Goal: Task Accomplishment & Management: Complete application form

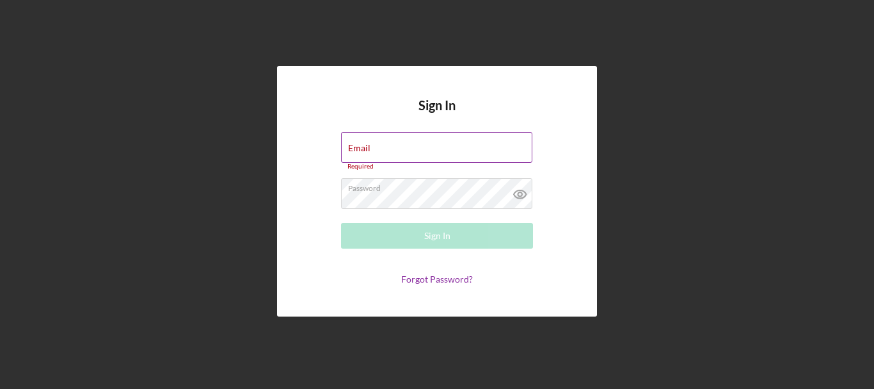
click at [427, 148] on div "Email Required" at bounding box center [437, 151] width 192 height 38
click at [401, 144] on div "Email Required" at bounding box center [437, 151] width 192 height 38
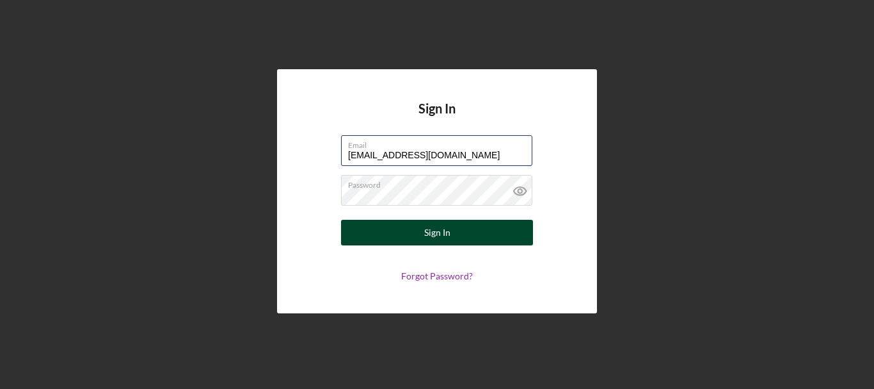
type input "[EMAIL_ADDRESS][DOMAIN_NAME]"
click at [428, 234] on div "Sign In" at bounding box center [437, 233] width 26 height 26
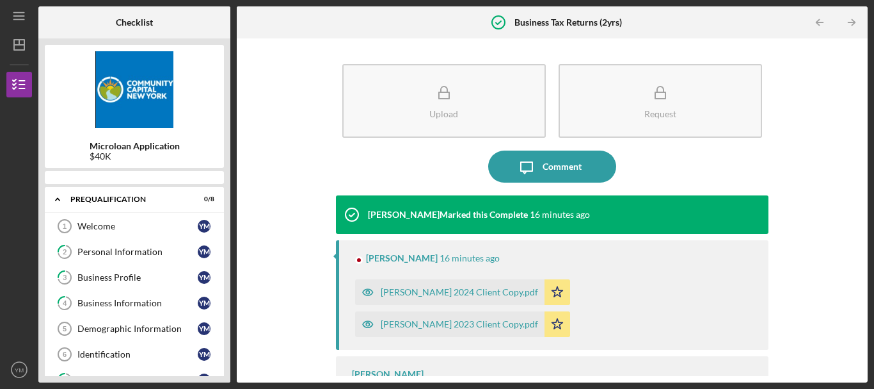
scroll to position [317, 0]
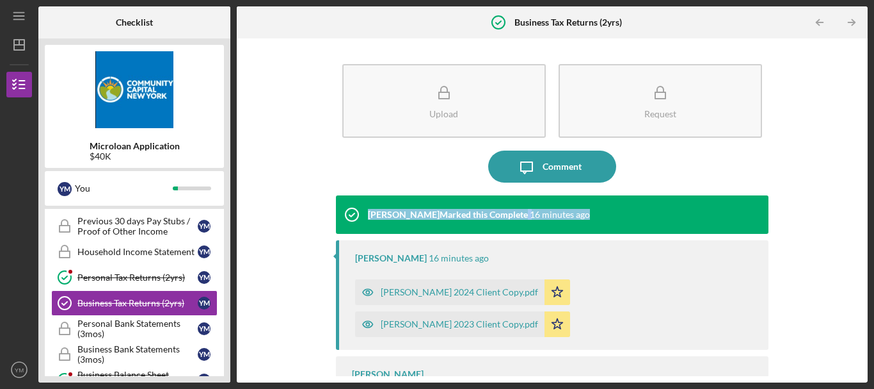
drag, startPoint x: 856, startPoint y: 180, endPoint x: 857, endPoint y: 226, distance: 46.1
click at [857, 226] on div "Upload Request Icon/Message Comment [PERSON_NAME] Marked this Complete 16 minut…" at bounding box center [552, 210] width 618 height 331
click at [465, 291] on div "[PERSON_NAME] 2024 Client Copy.pdf" at bounding box center [459, 292] width 157 height 10
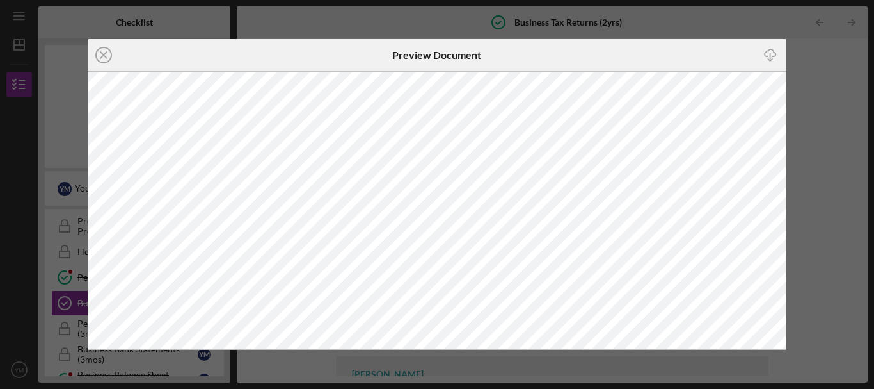
click at [816, 116] on div "Icon/Close Preview Document Icon/Download" at bounding box center [437, 194] width 874 height 389
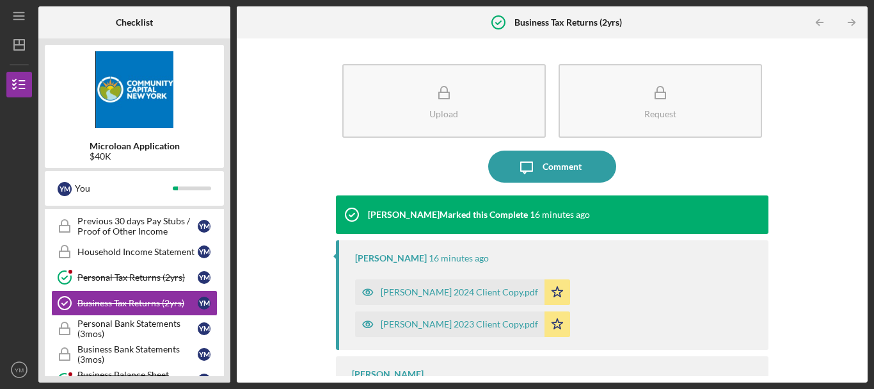
click at [398, 321] on div "[PERSON_NAME] 2023 Client Copy.pdf" at bounding box center [459, 324] width 157 height 10
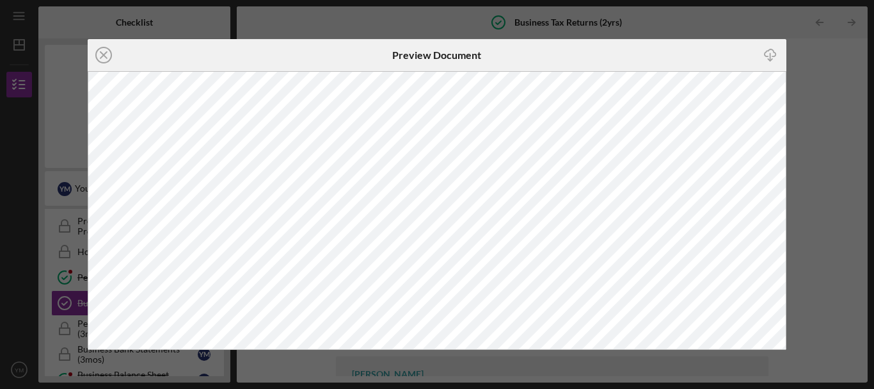
click at [811, 145] on div "Icon/Close Preview Document Icon/Download" at bounding box center [437, 194] width 874 height 389
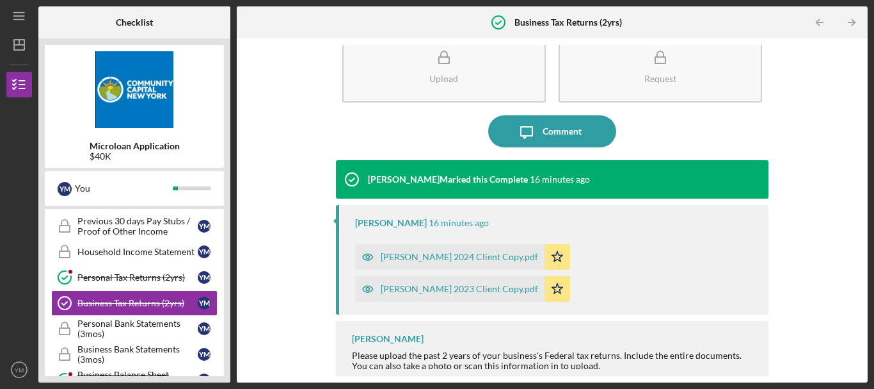
scroll to position [44, 0]
